Goal: Find contact information: Find contact information

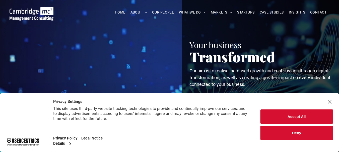
drag, startPoint x: 331, startPoint y: 101, endPoint x: 277, endPoint y: 87, distance: 55.7
click at [330, 101] on div "Close Layer" at bounding box center [329, 102] width 7 height 7
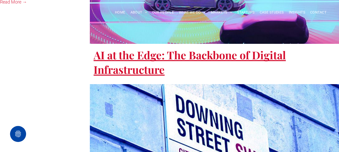
scroll to position [1243, 0]
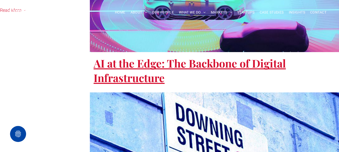
drag, startPoint x: 92, startPoint y: 42, endPoint x: 57, endPoint y: 31, distance: 37.0
drag, startPoint x: 80, startPoint y: 36, endPoint x: 59, endPoint y: 35, distance: 20.4
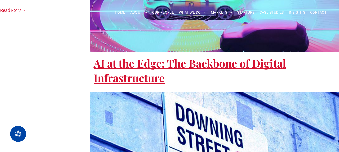
drag, startPoint x: 59, startPoint y: 33, endPoint x: 94, endPoint y: 36, distance: 35.1
copy span "20 Garrett Street London, EC1Y 0TW"
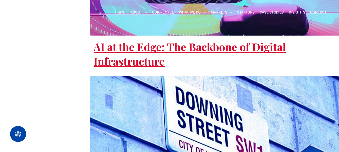
scroll to position [1268, 0]
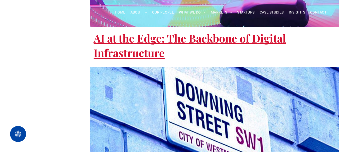
drag, startPoint x: 159, startPoint y: 146, endPoint x: 188, endPoint y: 144, distance: 29.7
copy span "Cambridge Management Consulting"
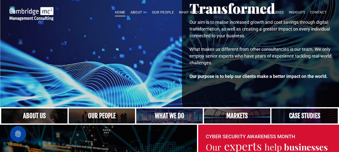
scroll to position [0, 0]
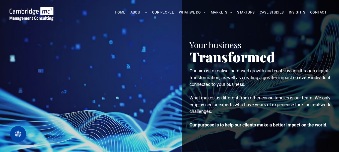
drag, startPoint x: 218, startPoint y: 77, endPoint x: 179, endPoint y: 69, distance: 39.9
click at [179, 69] on div "Your business Transformed Your Business. Transformed Our aim is to realise incr…" at bounding box center [257, 78] width 165 height 156
copy span "Our aim is to realise increased growth and cost savings through digital transfo…"
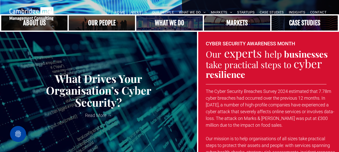
scroll to position [150, 0]
